Goal: Task Accomplishment & Management: Use online tool/utility

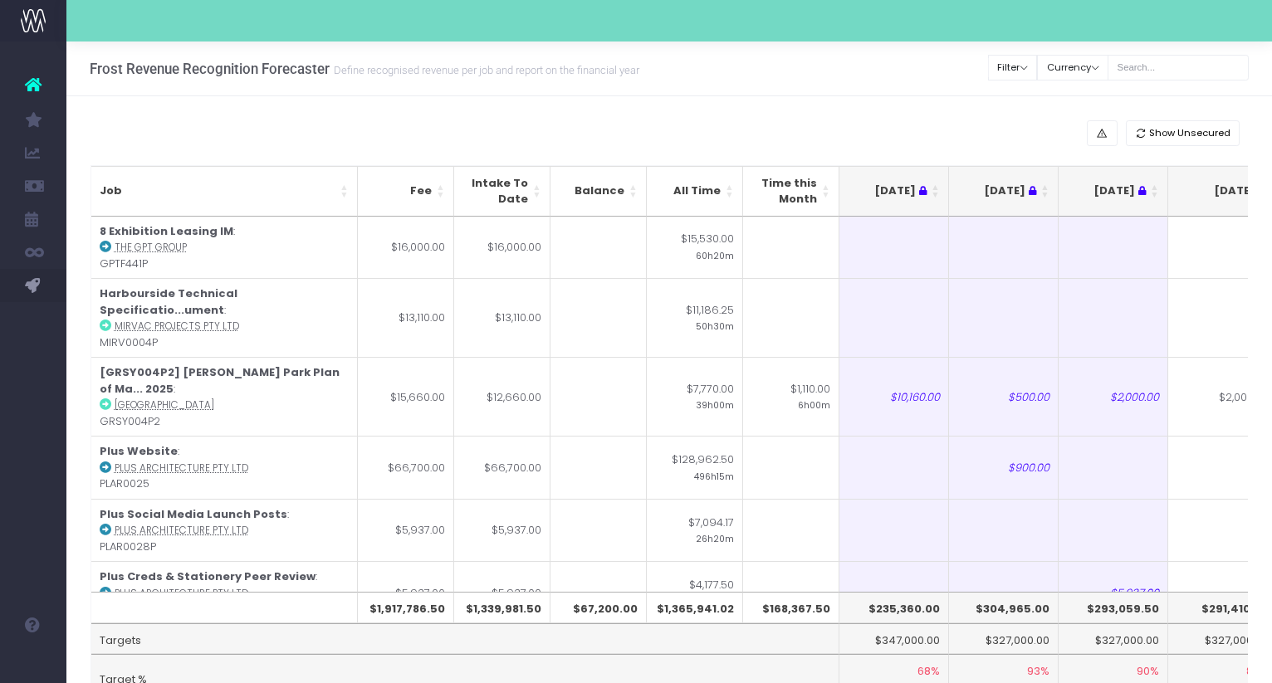
click at [1185, 69] on input "text" at bounding box center [1177, 68] width 141 height 26
type input "[PERSON_NAME]"
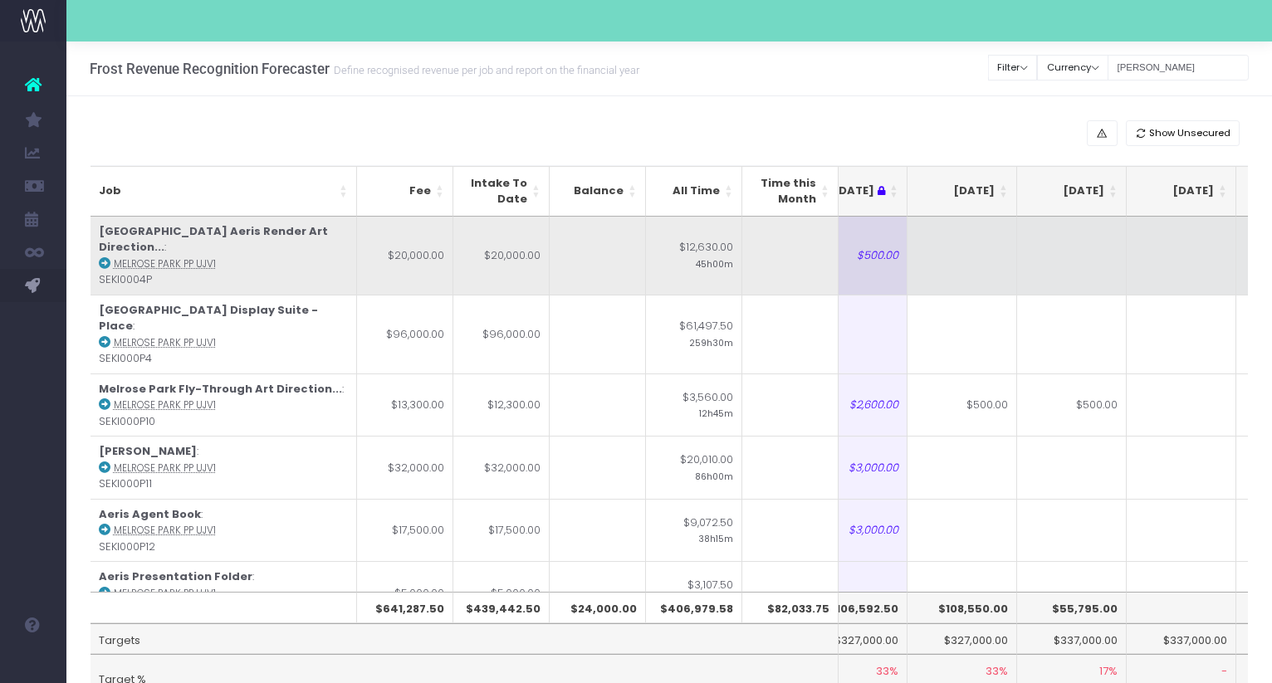
scroll to position [0, 277]
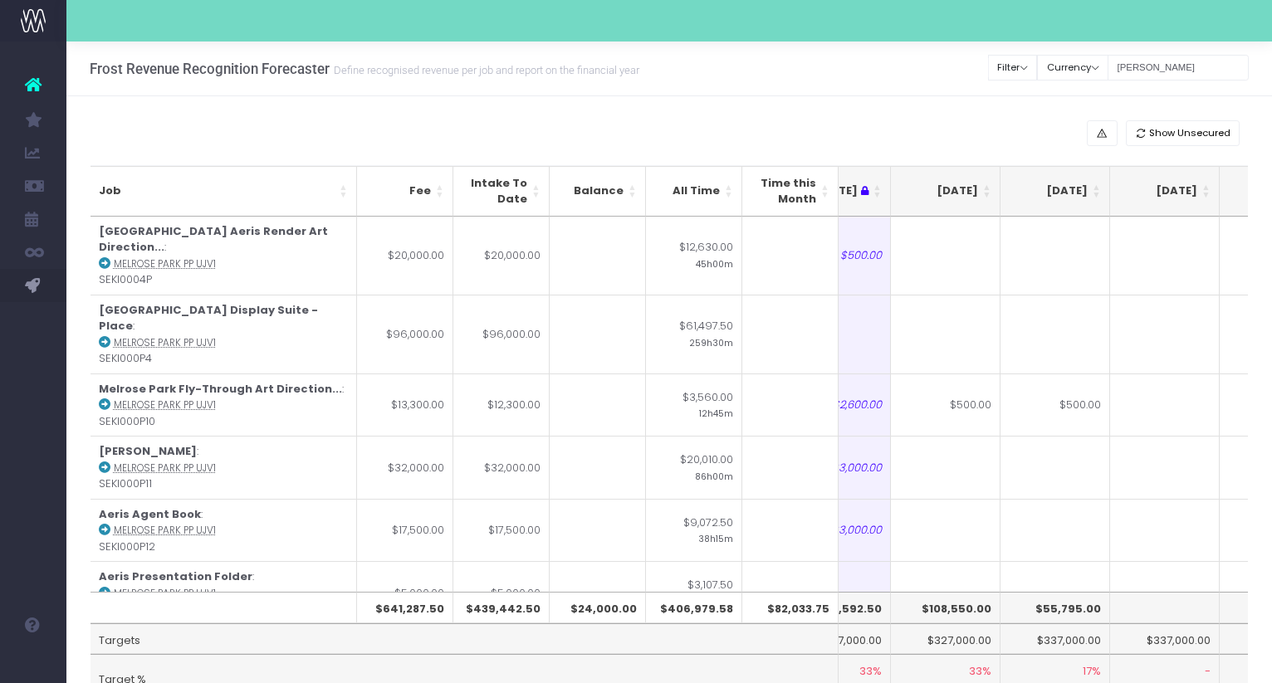
click at [985, 199] on th "[DATE]" at bounding box center [946, 191] width 110 height 51
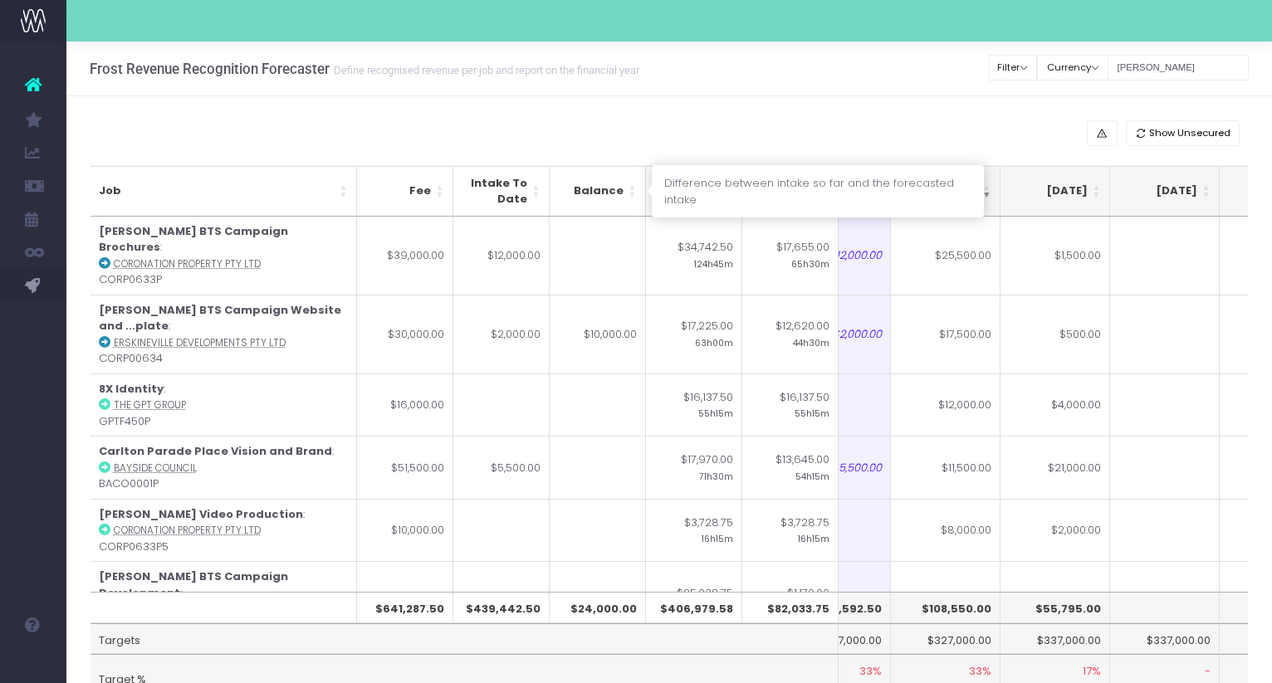
click at [636, 198] on th "Balance" at bounding box center [598, 191] width 96 height 51
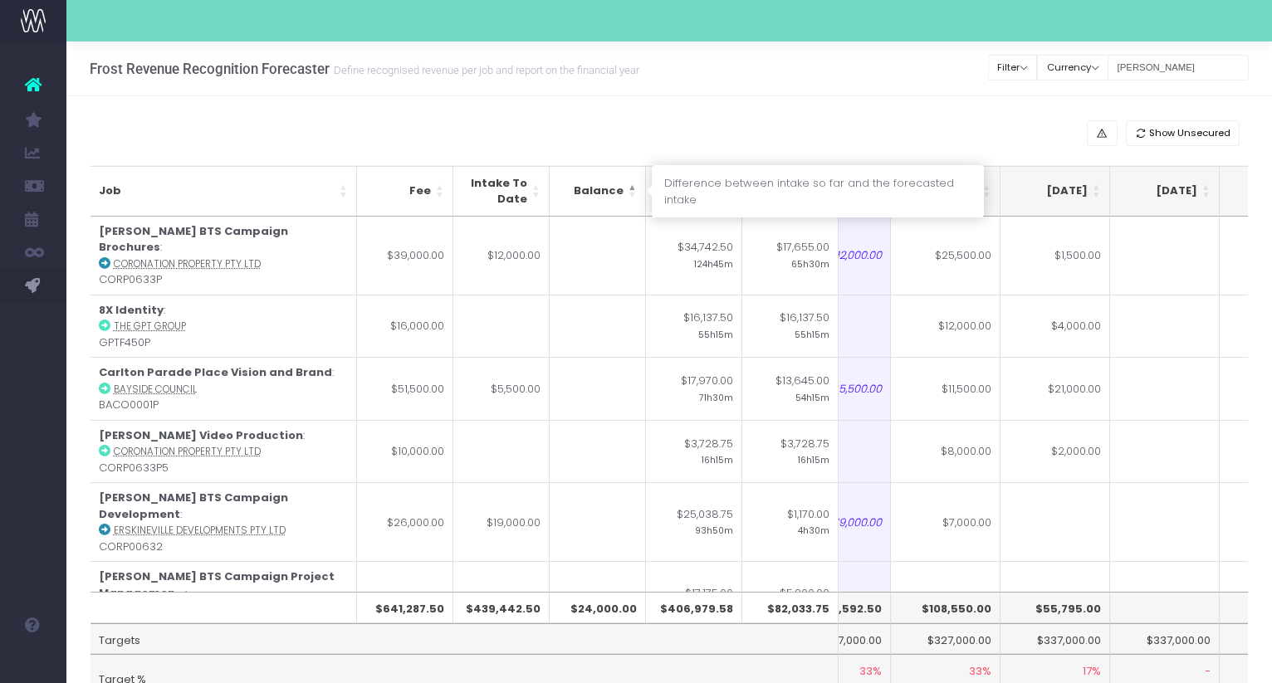
click at [636, 198] on th "Balance" at bounding box center [598, 191] width 96 height 51
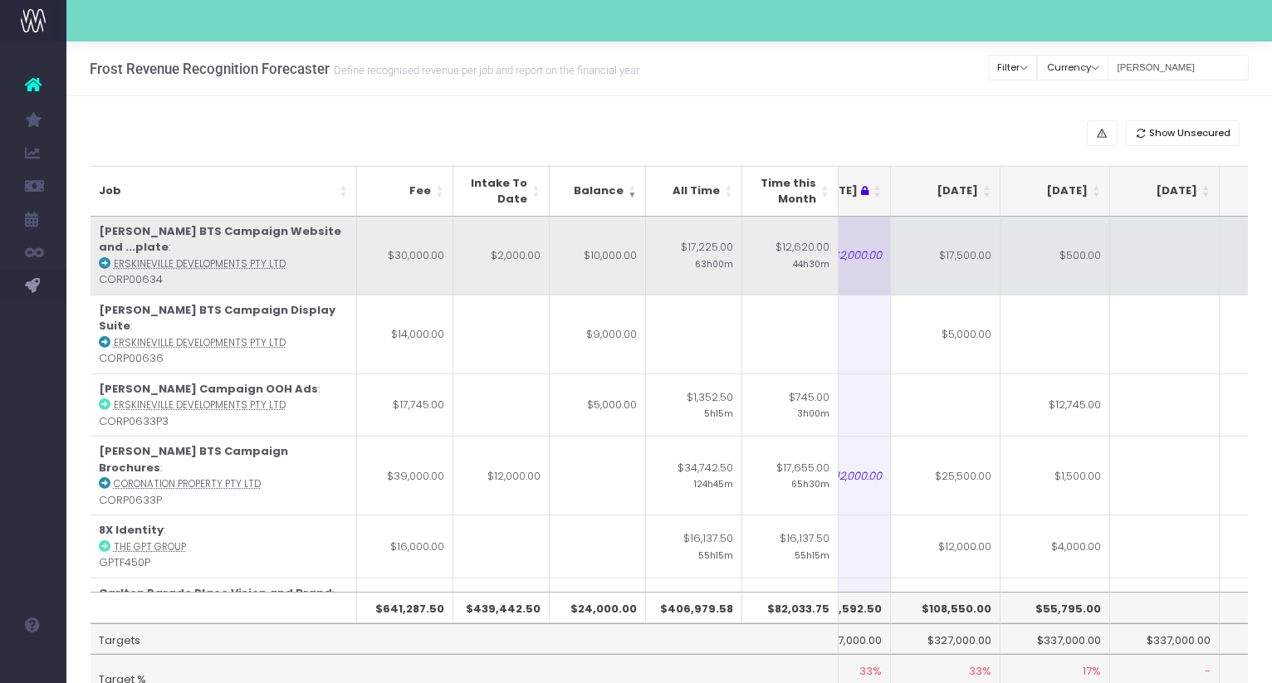
click at [103, 257] on icon at bounding box center [105, 263] width 12 height 12
click at [1063, 258] on td "$500.00" at bounding box center [1055, 256] width 110 height 78
click at [939, 258] on td "$17,500.00" at bounding box center [946, 256] width 110 height 78
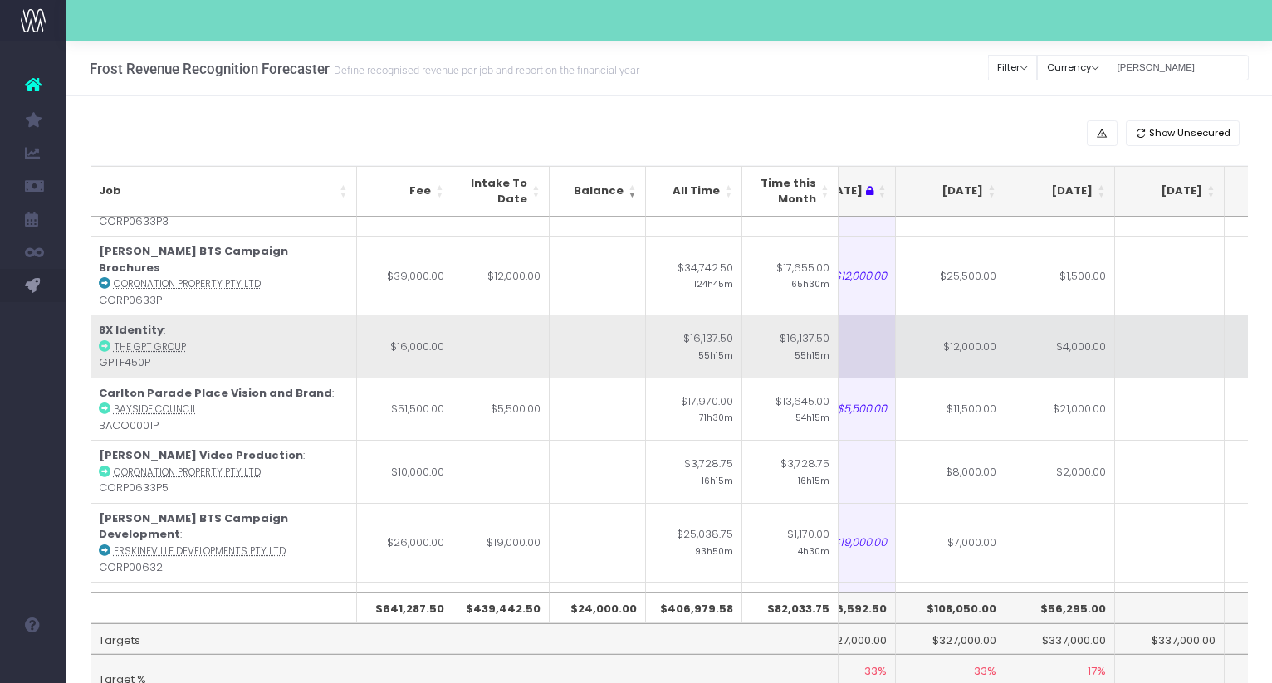
scroll to position [201, 272]
click at [951, 314] on td "$12,000.00" at bounding box center [951, 345] width 110 height 63
click at [1073, 315] on td "$4,000.00" at bounding box center [1060, 345] width 110 height 63
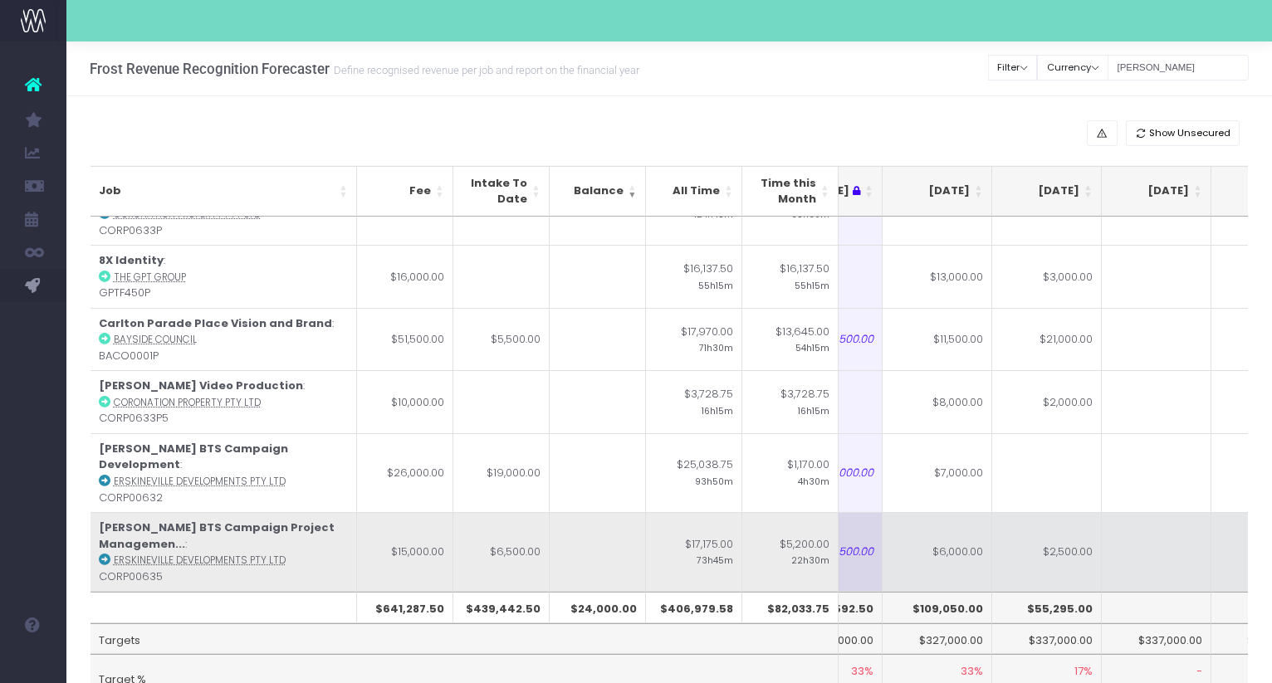
scroll to position [271, 286]
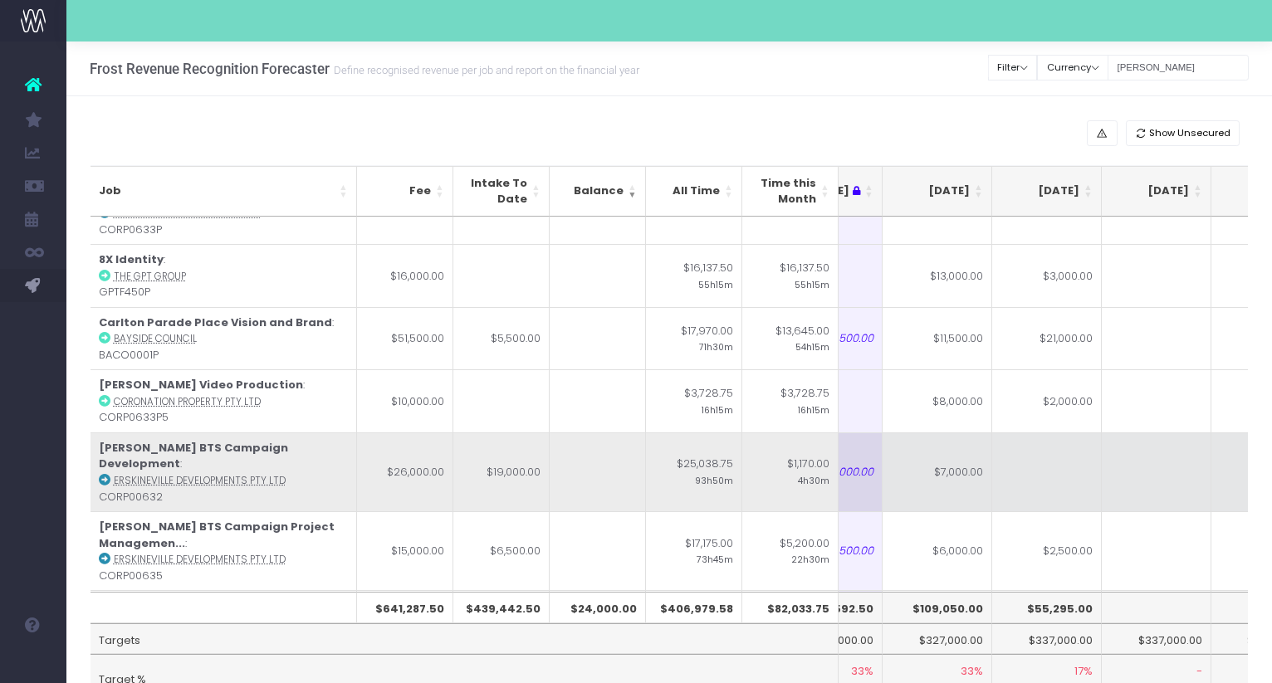
click at [107, 474] on icon at bounding box center [105, 480] width 12 height 12
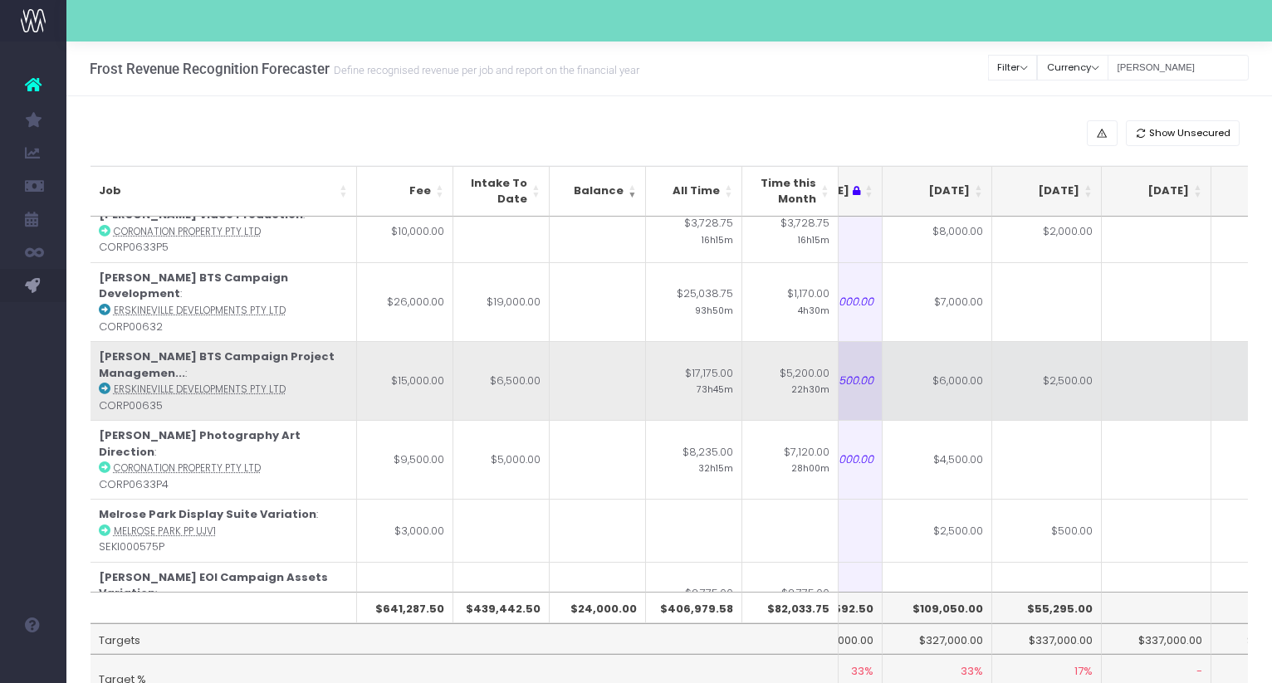
scroll to position [442, 286]
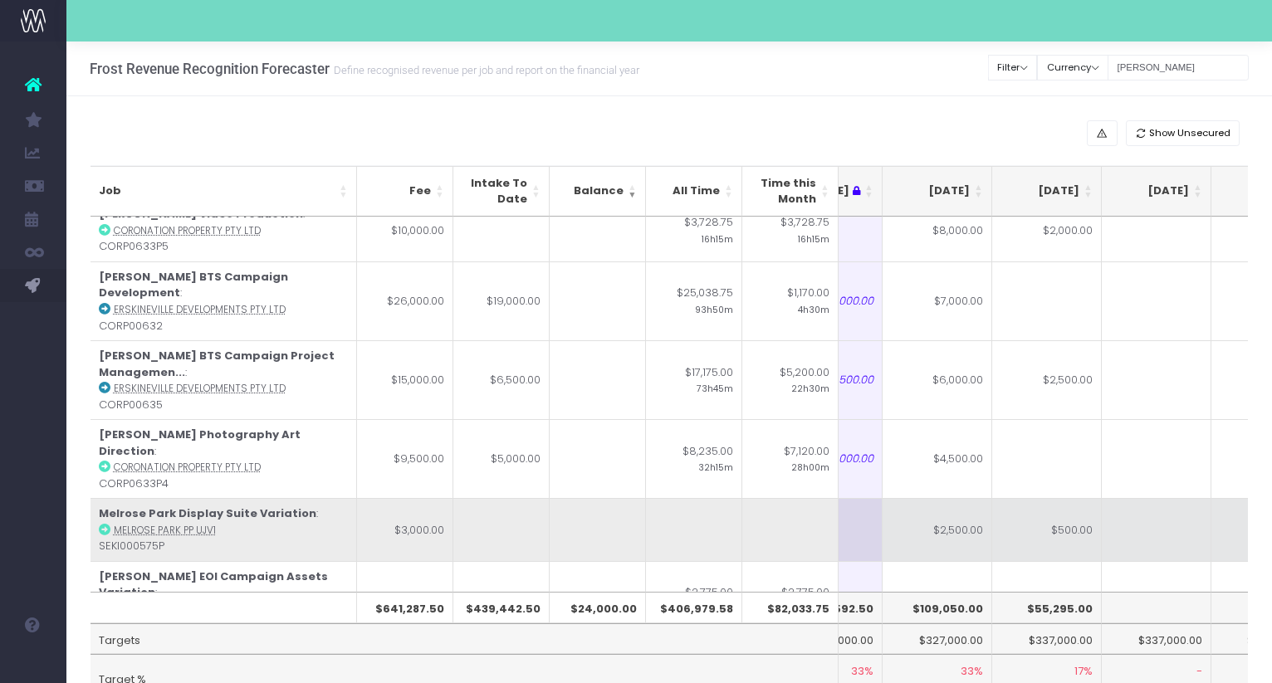
click at [951, 498] on td "$2,500.00" at bounding box center [937, 529] width 110 height 63
click at [1038, 498] on td "$500.00" at bounding box center [1047, 529] width 110 height 63
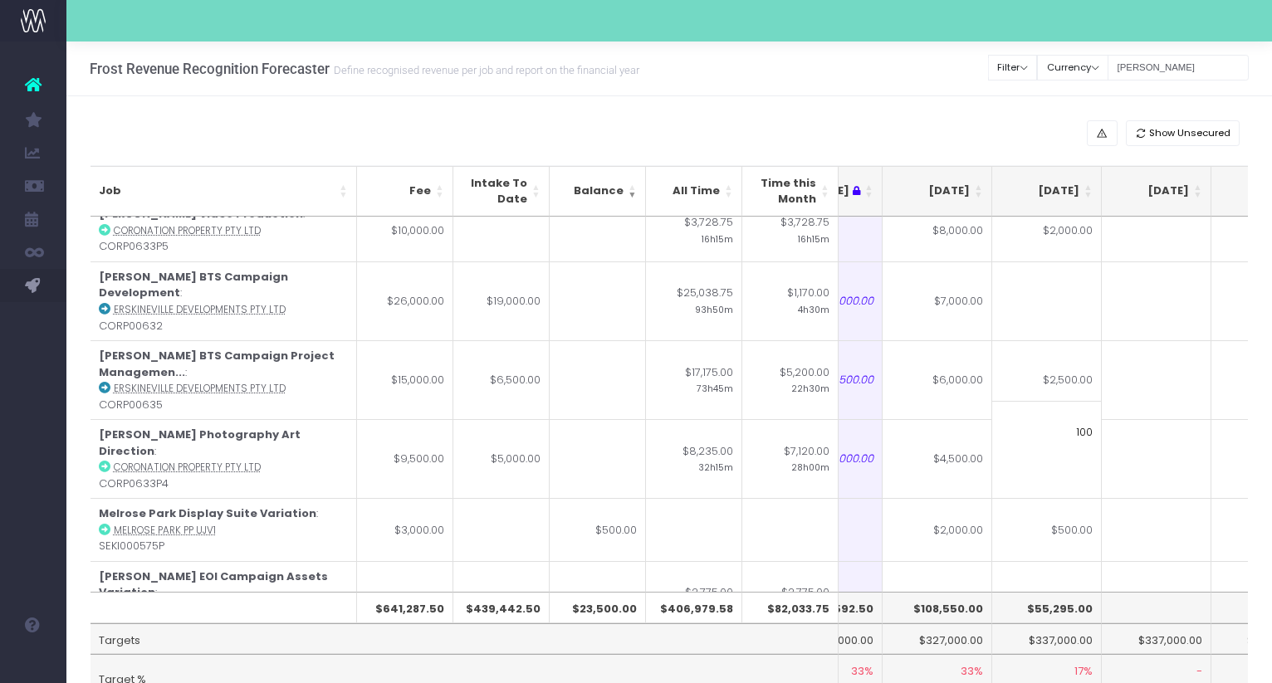
type input "1000"
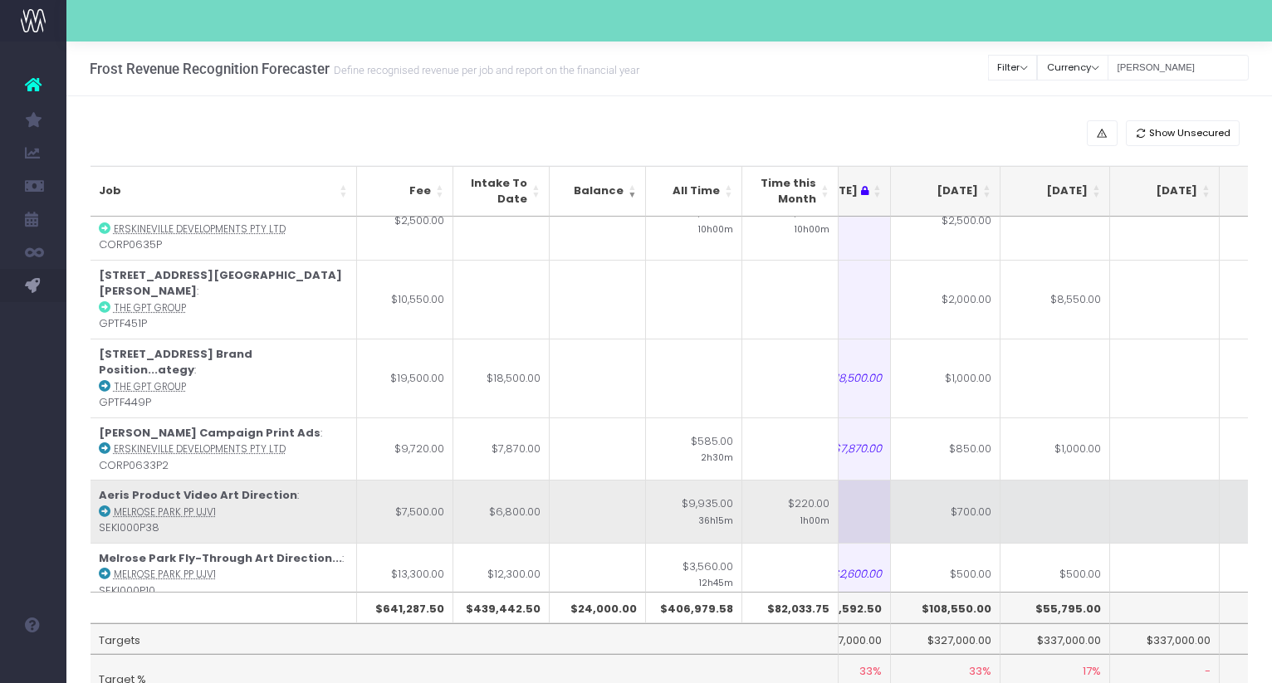
scroll to position [0, 281]
